Goal: Check status: Check status

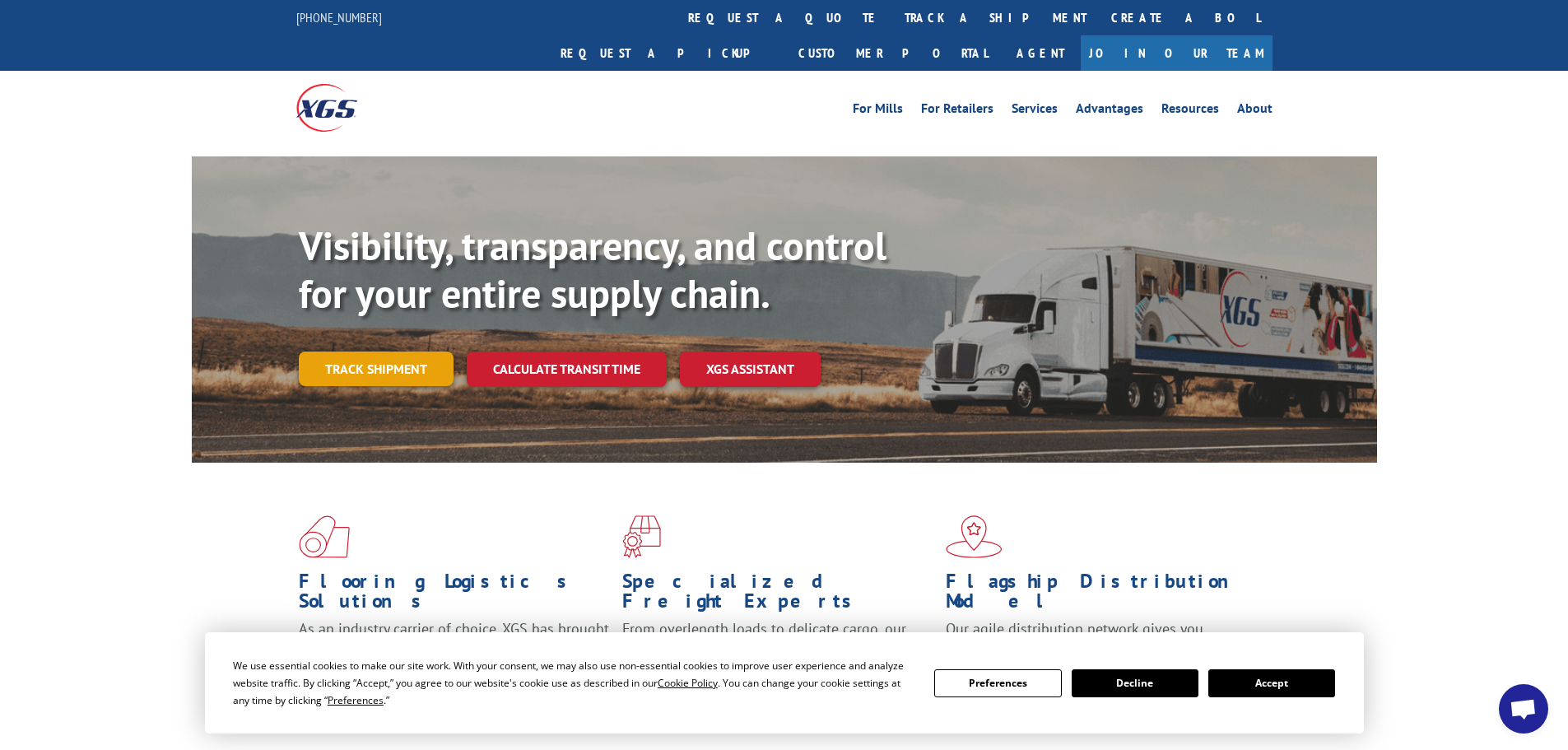
click at [374, 352] on link "Track shipment" at bounding box center [376, 368] width 155 height 34
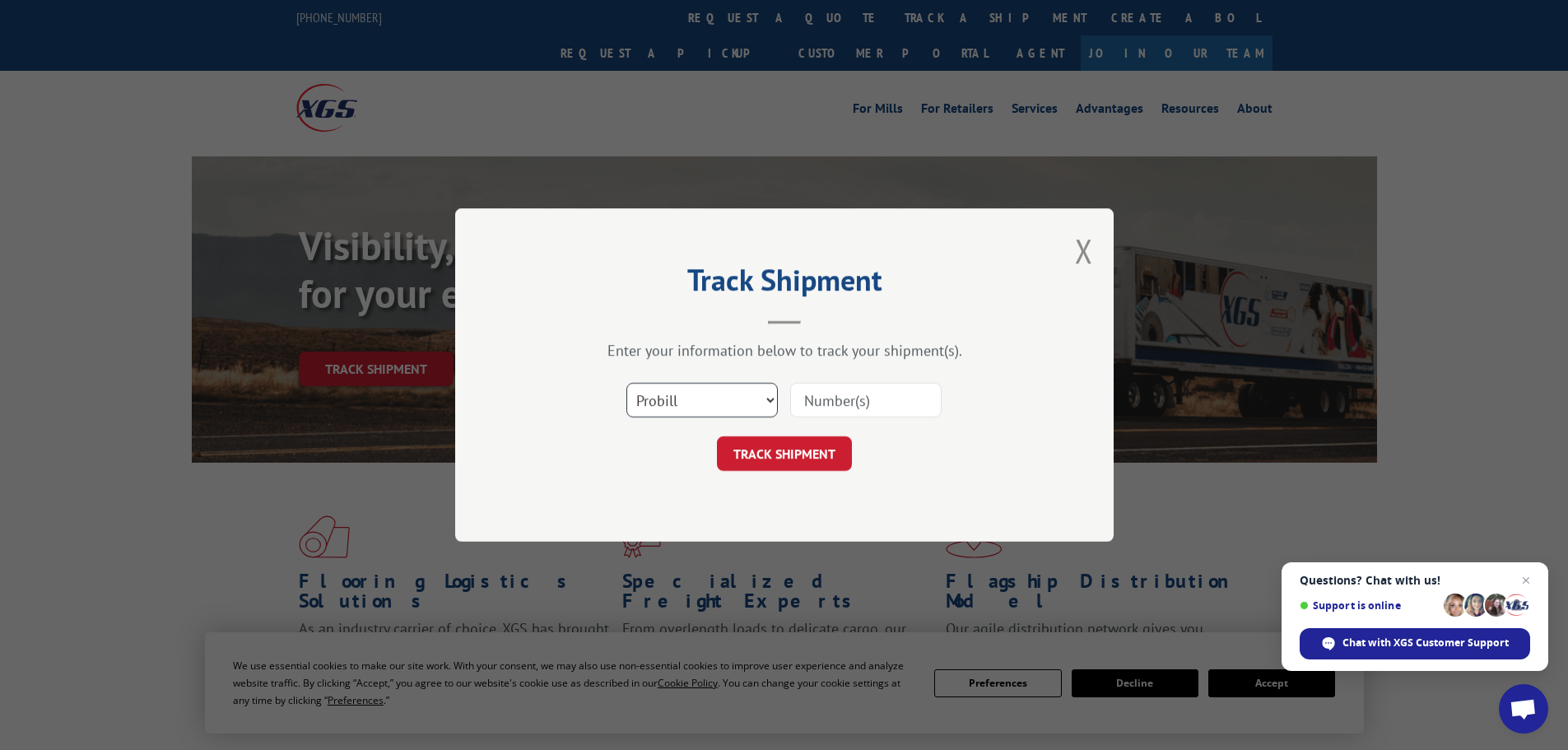
click at [770, 398] on select "Select category... Probill BOL PO" at bounding box center [702, 399] width 151 height 34
select select "po"
click at [627, 383] on select "Select category... Probill BOL PO" at bounding box center [702, 399] width 151 height 34
click at [836, 404] on input at bounding box center [865, 399] width 151 height 34
paste input "32536730"
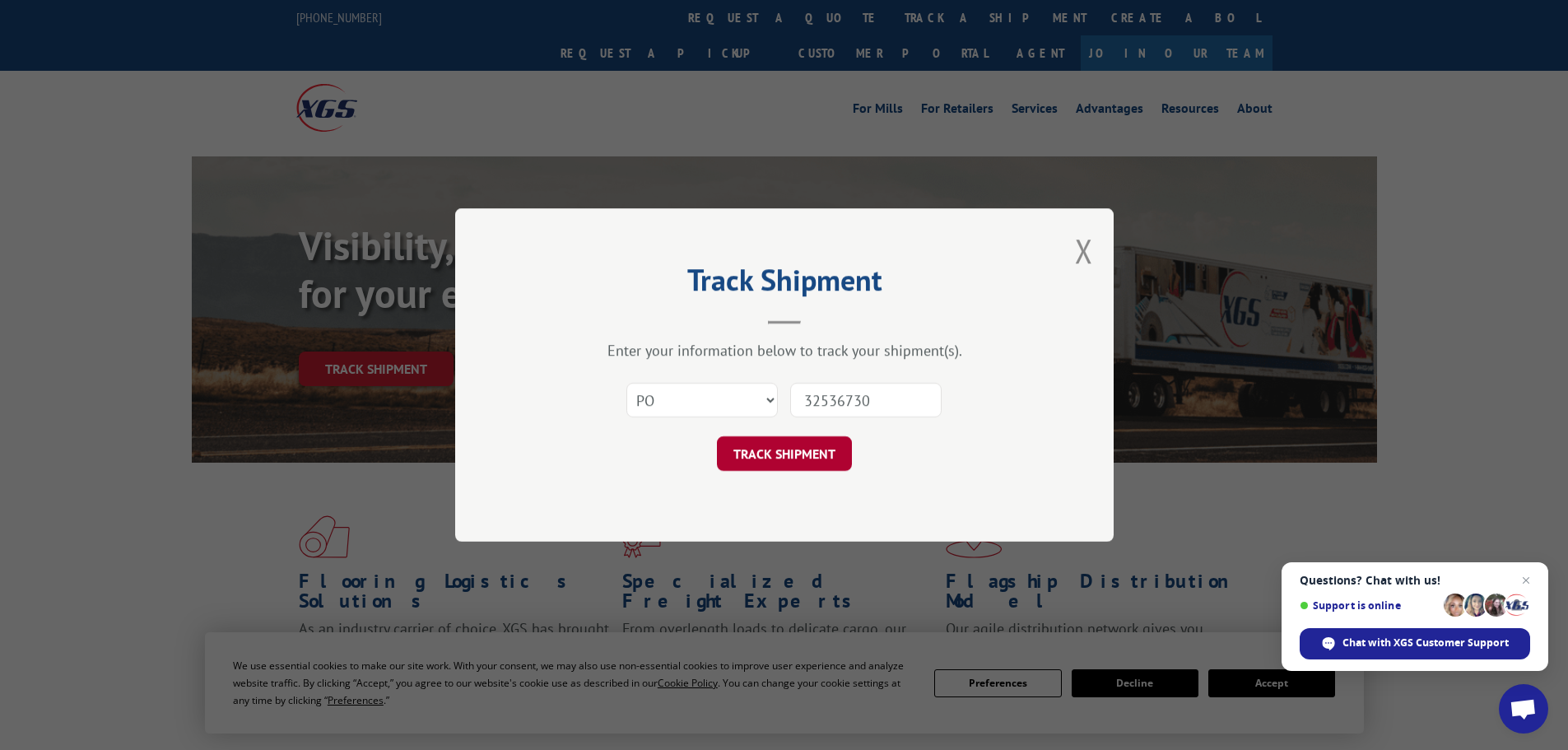
type input "32536730"
click at [766, 458] on button "TRACK SHIPMENT" at bounding box center [784, 453] width 135 height 34
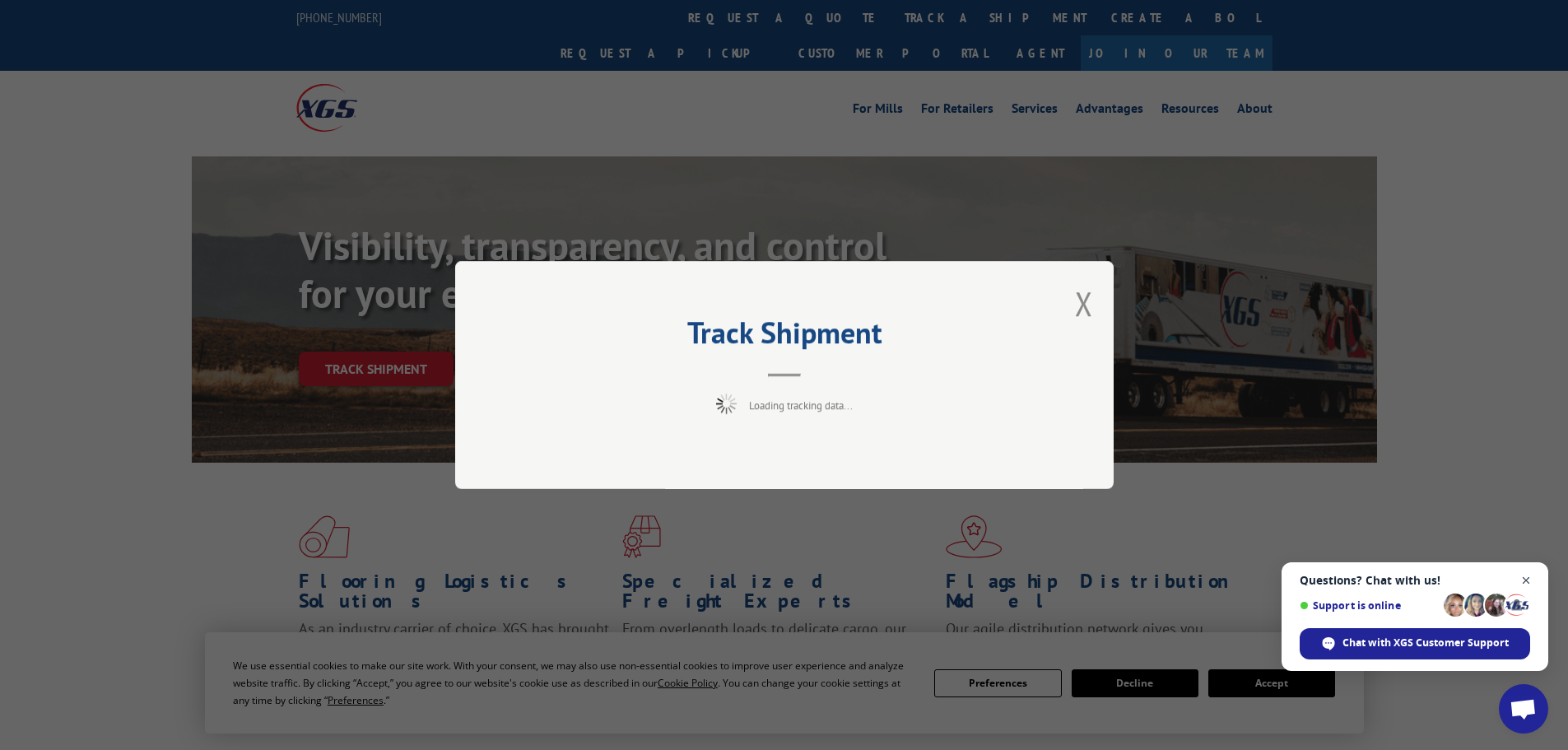
drag, startPoint x: 1529, startPoint y: 578, endPoint x: 1520, endPoint y: 573, distance: 10.3
click at [1529, 578] on span "Close chat" at bounding box center [1526, 581] width 21 height 21
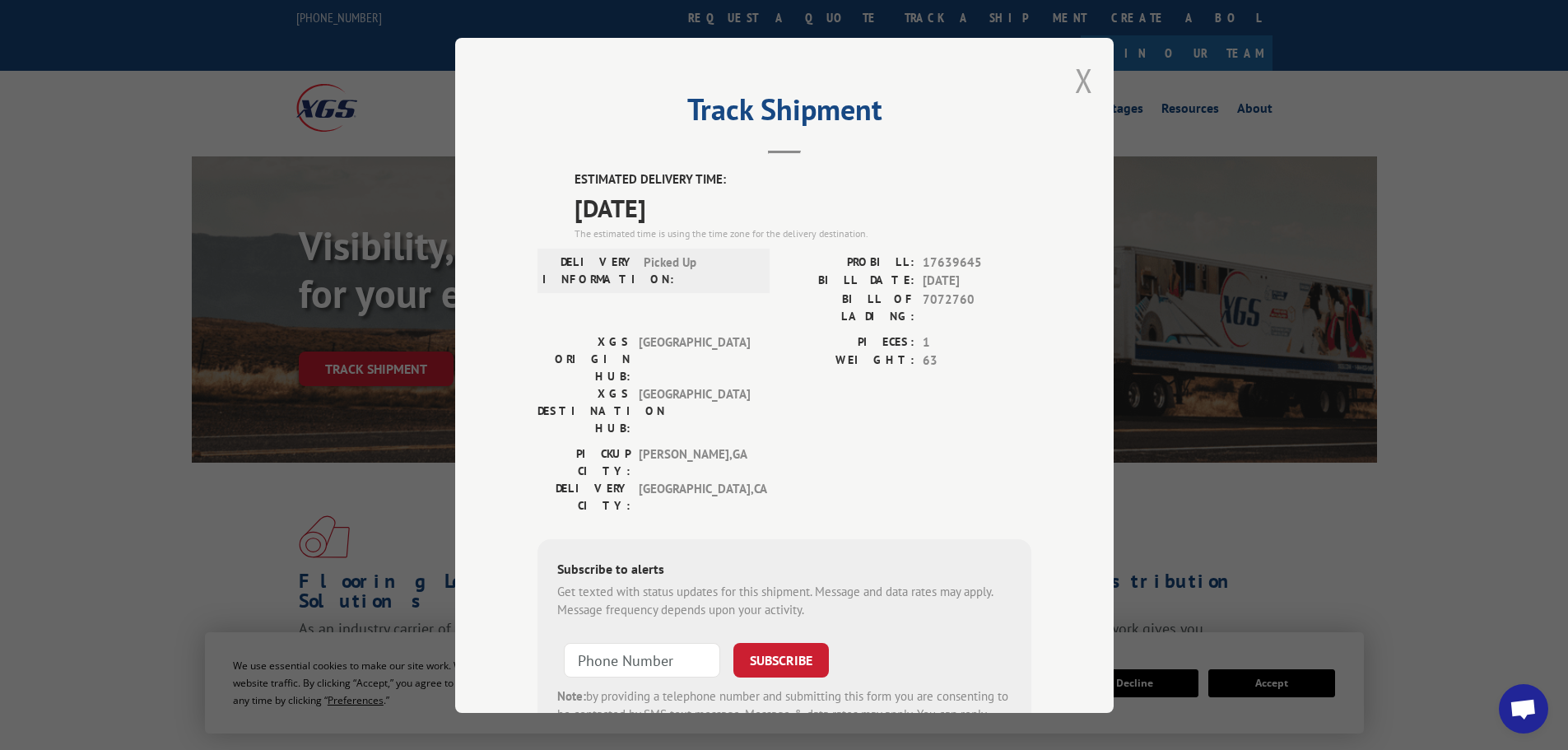
click at [1079, 72] on button "Close modal" at bounding box center [1084, 80] width 18 height 44
